Goal: Navigation & Orientation: Understand site structure

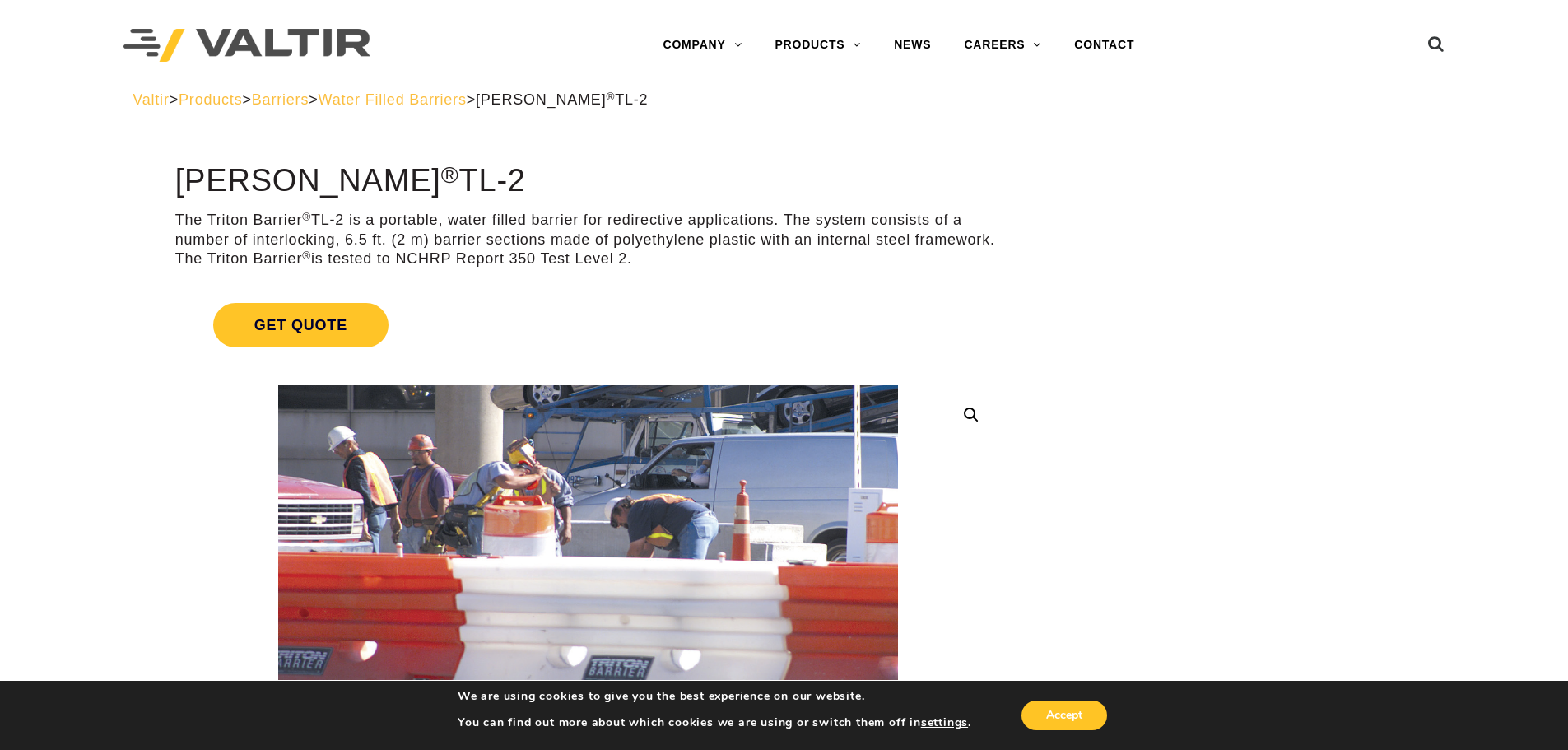
click at [467, 99] on span "Water Filled Barriers" at bounding box center [392, 100] width 148 height 16
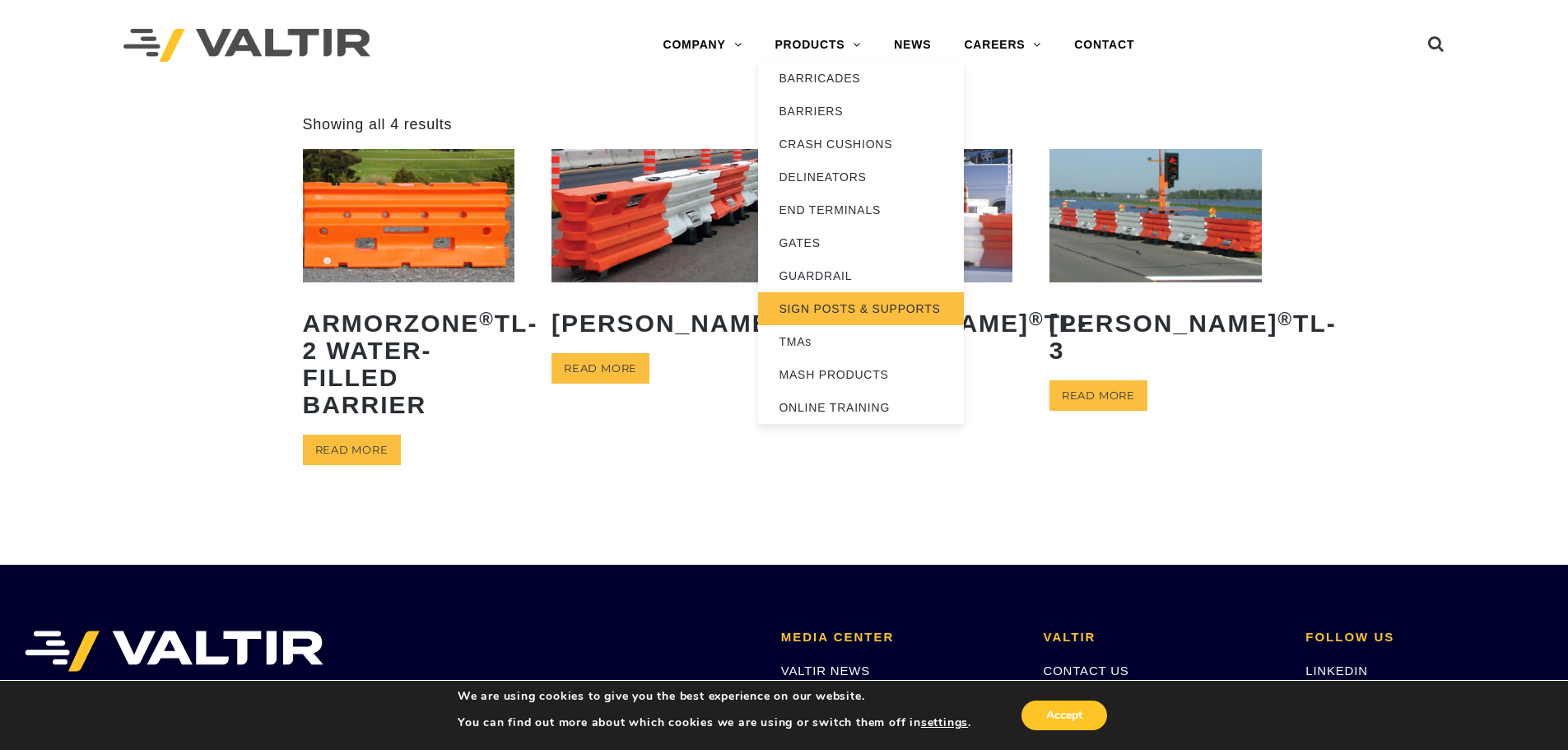
click at [841, 310] on link "SIGN POSTS & SUPPORTS" at bounding box center [861, 308] width 206 height 33
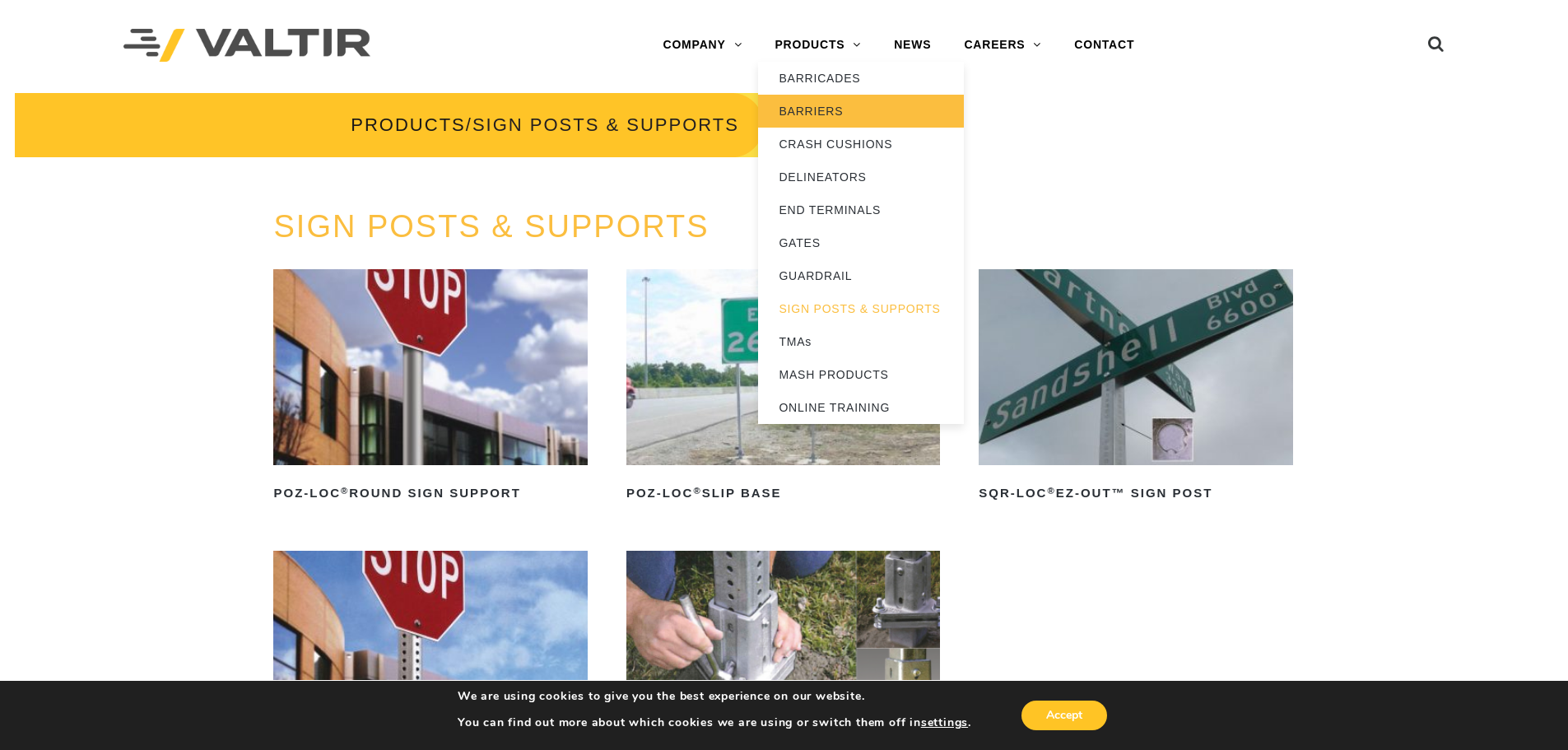
click at [824, 112] on link "BARRIERS" at bounding box center [861, 111] width 206 height 33
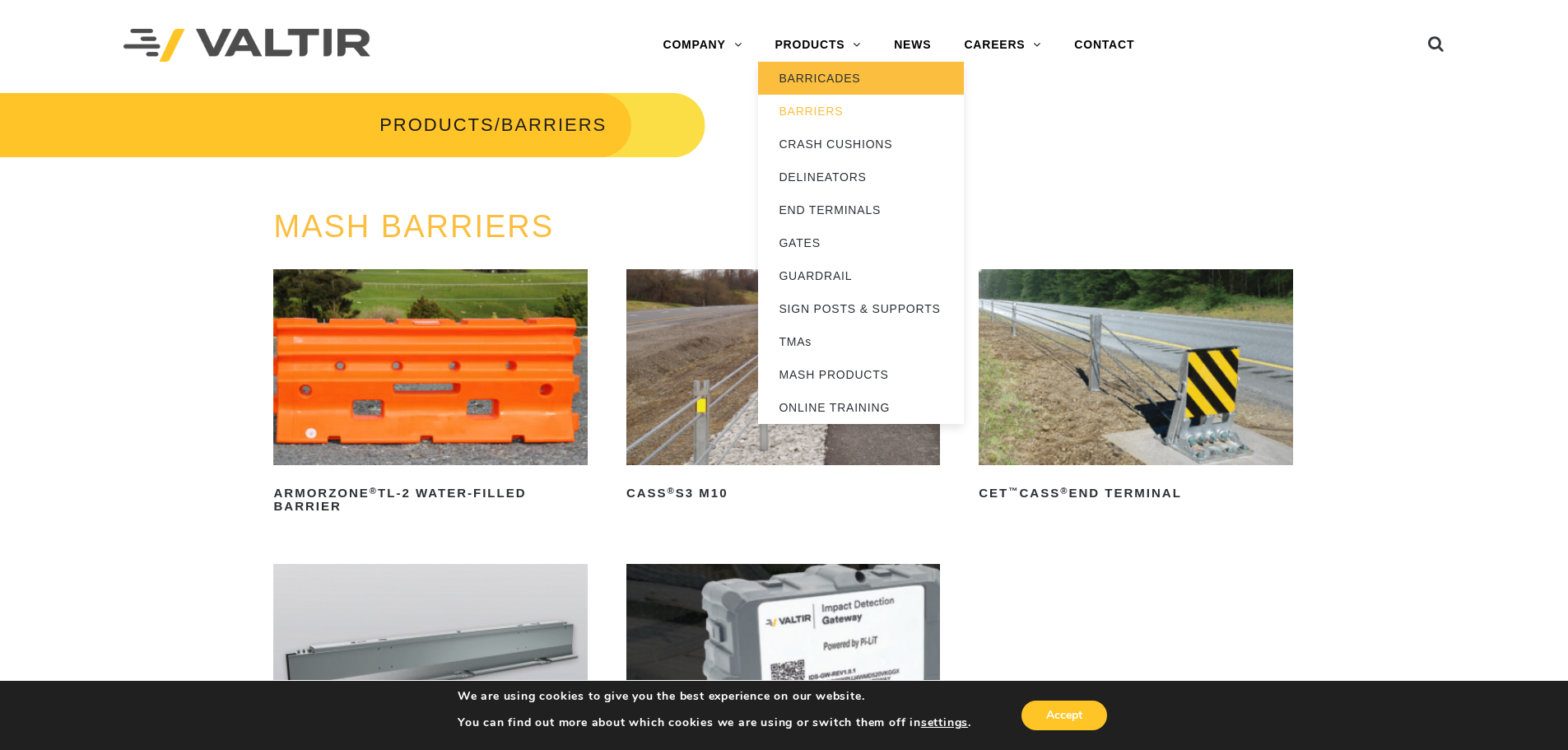
click at [811, 79] on link "BARRICADES" at bounding box center [861, 78] width 206 height 33
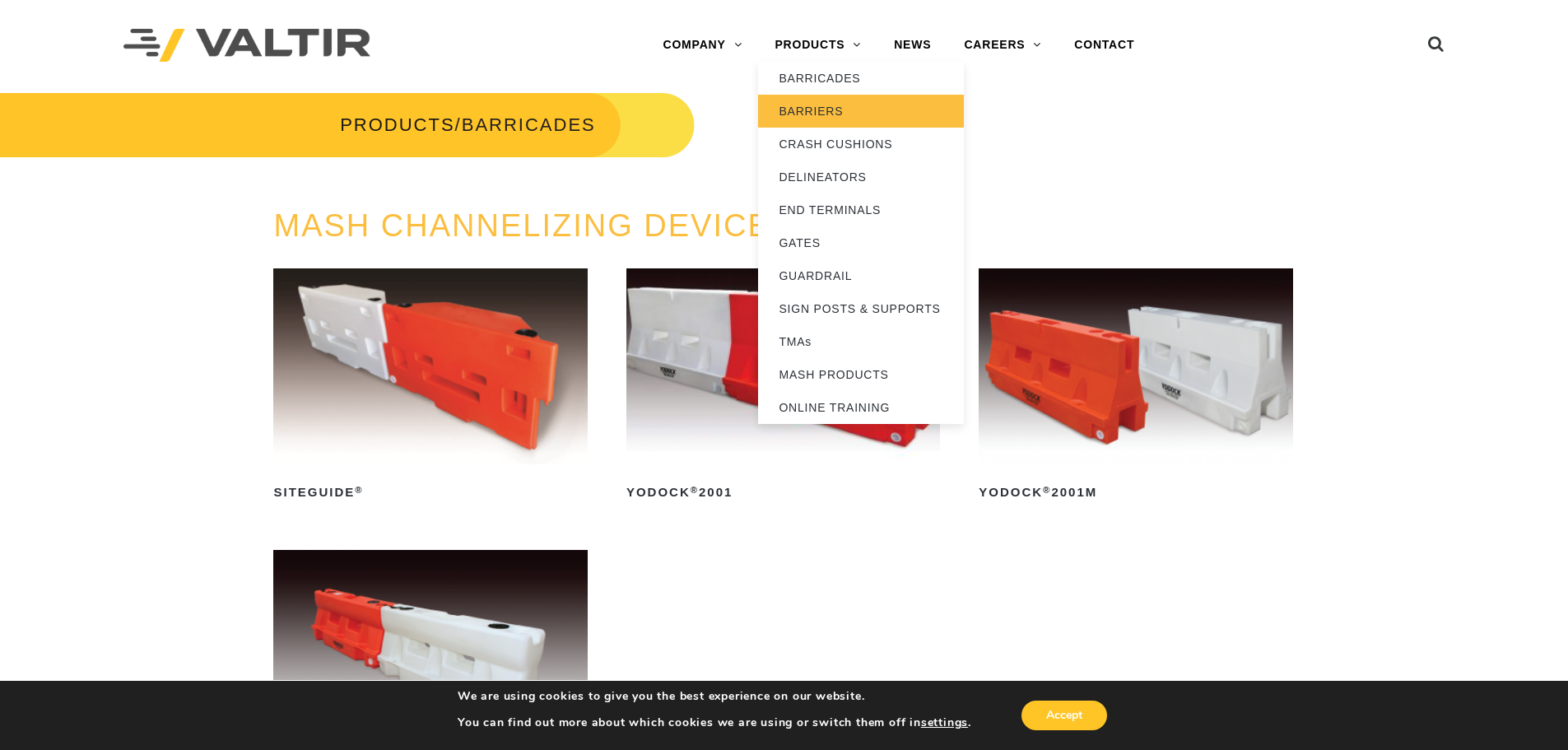
click at [820, 102] on link "BARRIERS" at bounding box center [861, 111] width 206 height 33
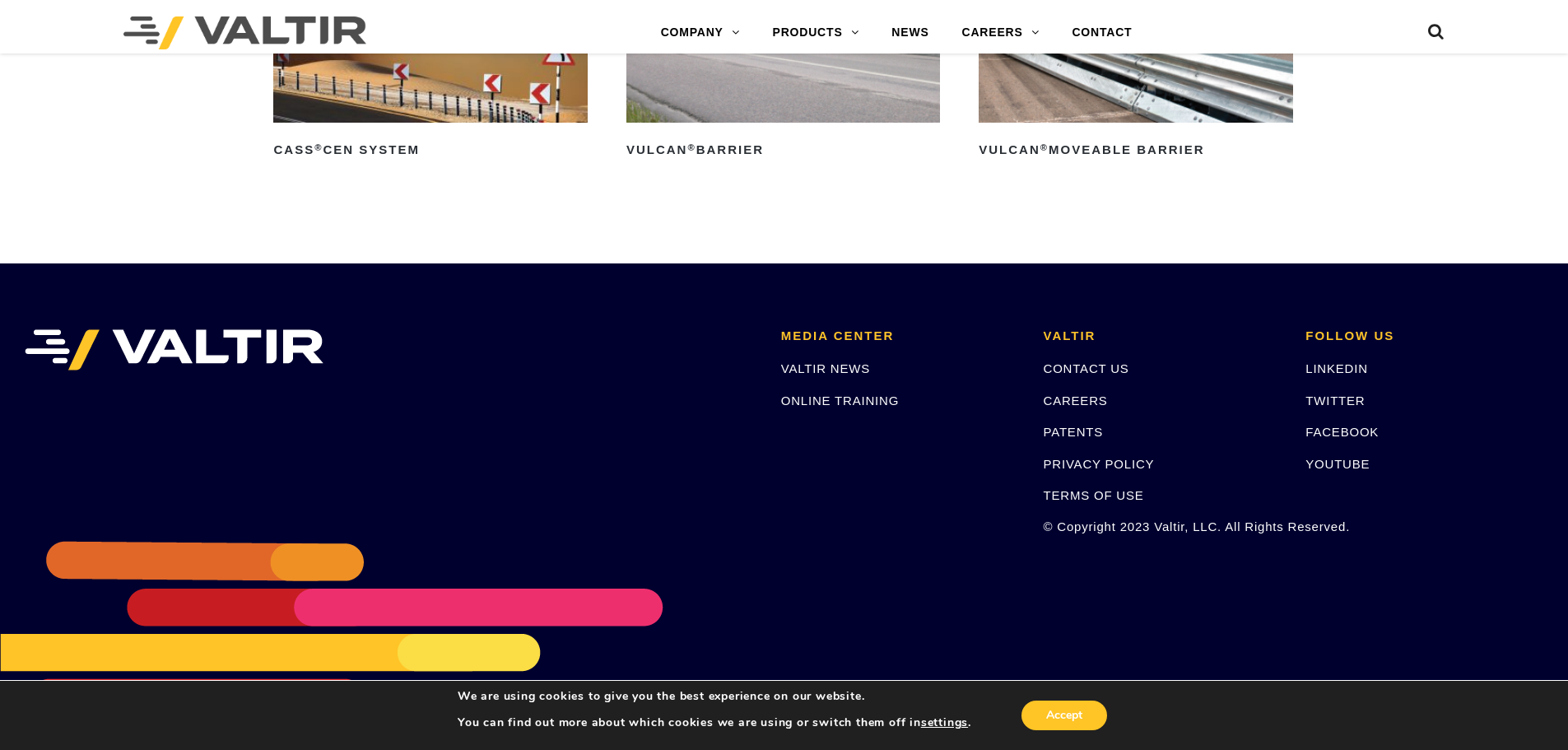
scroll to position [2882, 0]
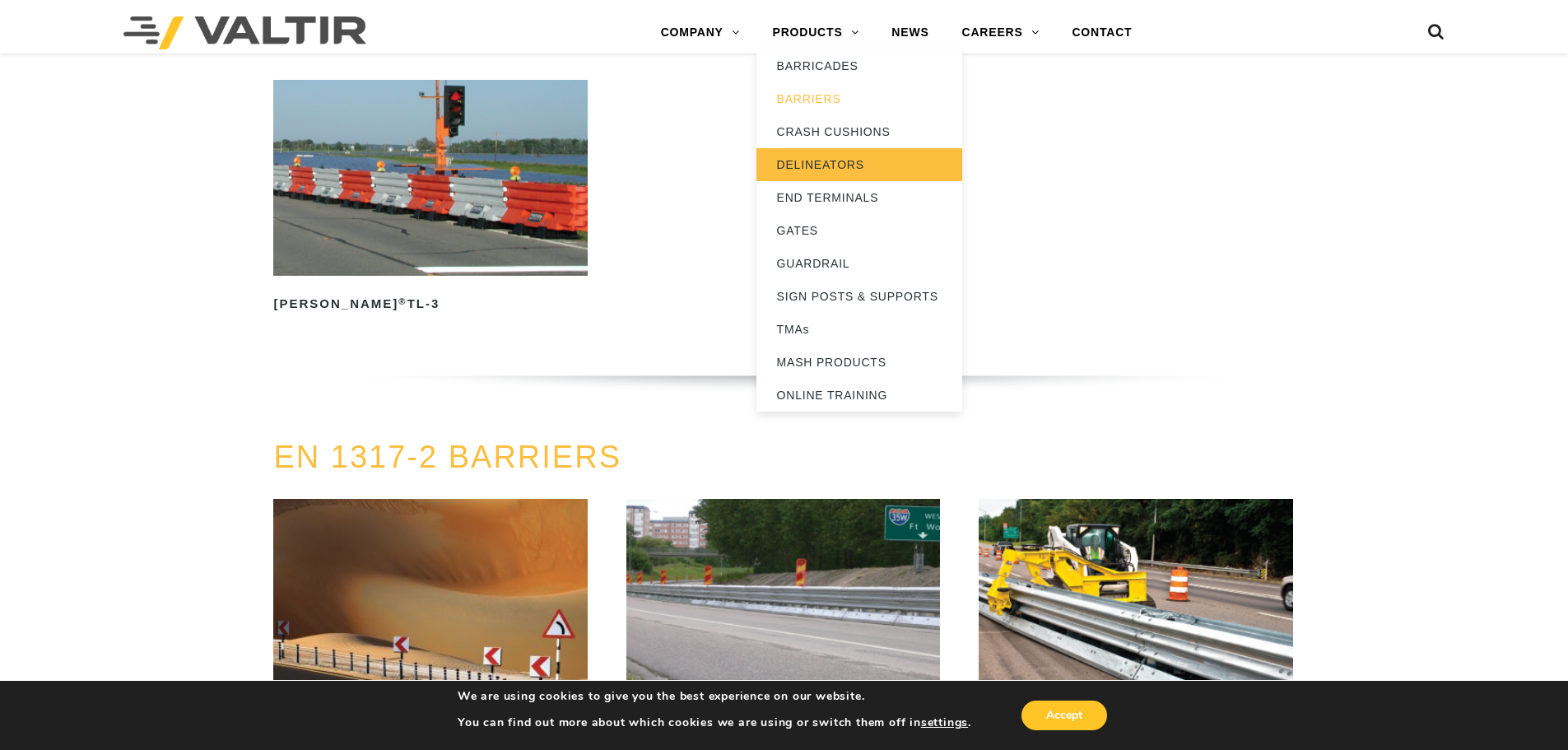
click at [821, 159] on link "DELINEATORS" at bounding box center [859, 164] width 206 height 33
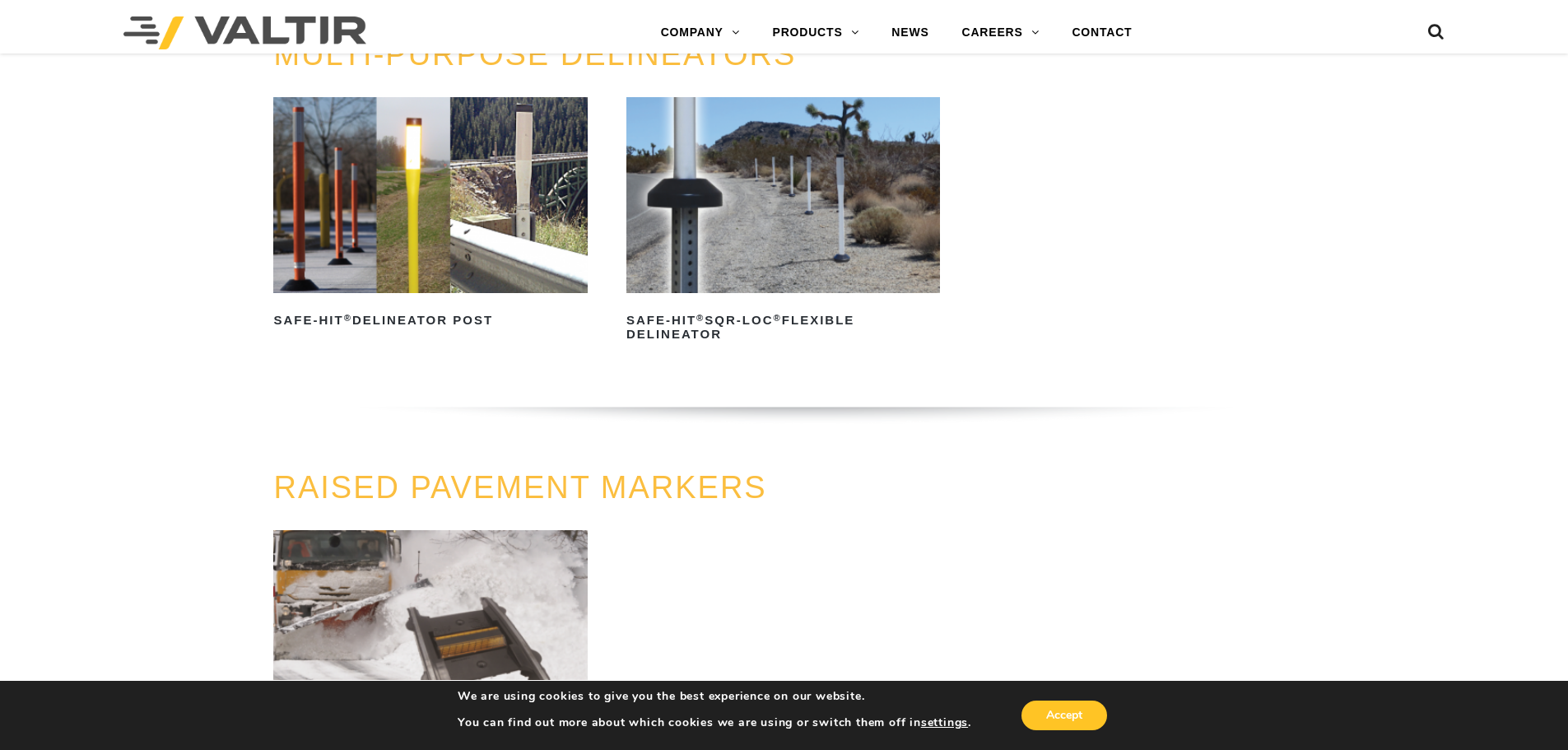
scroll to position [412, 0]
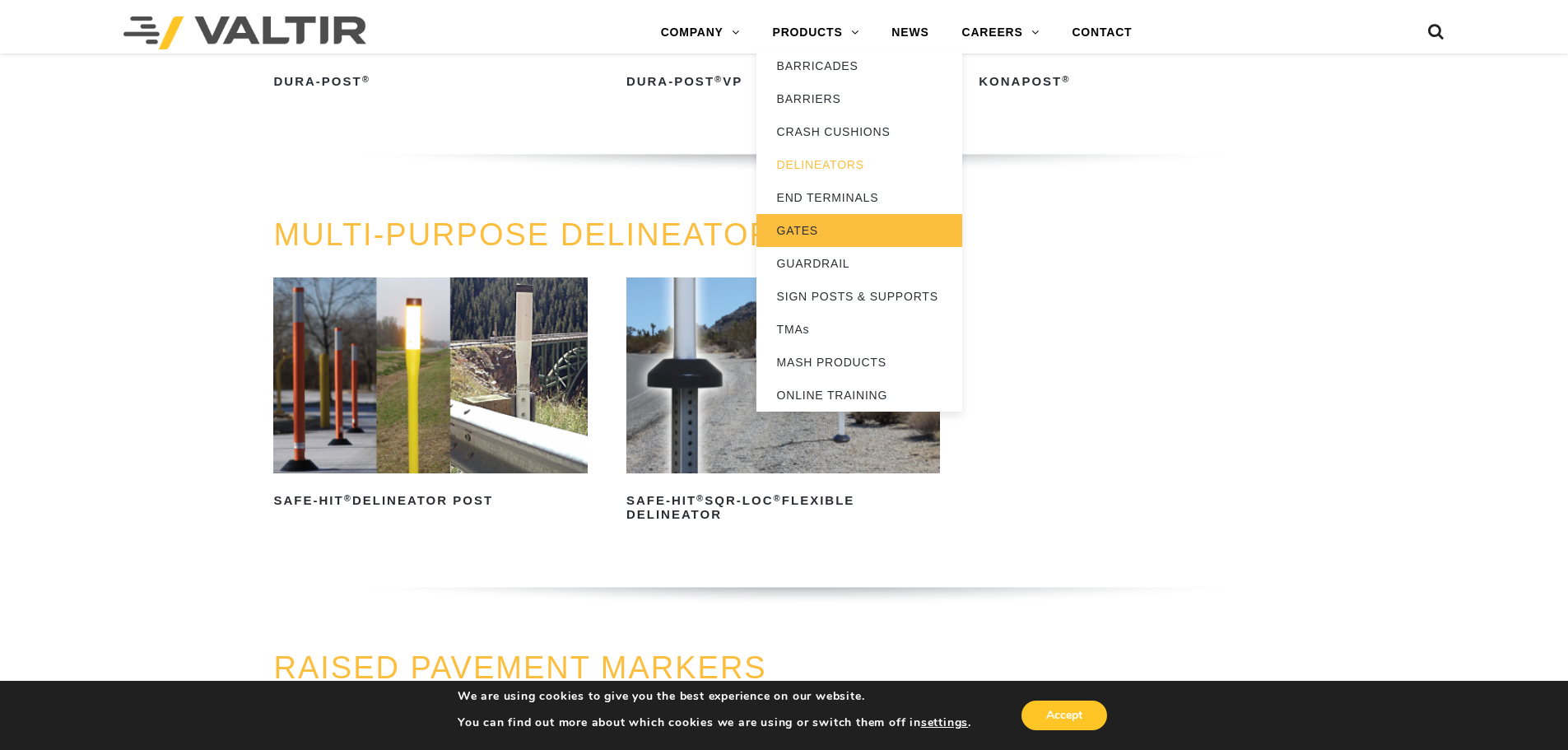
click at [831, 231] on link "GATES" at bounding box center [859, 230] width 206 height 33
